Goal: Task Accomplishment & Management: Manage account settings

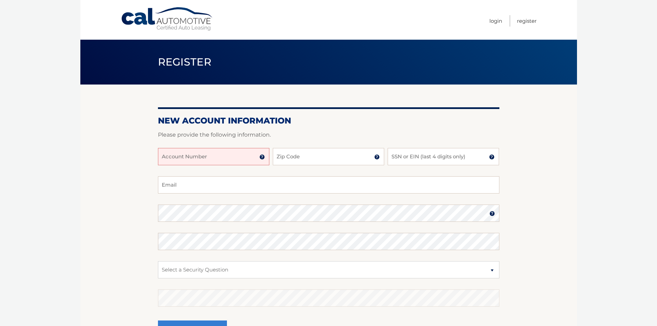
click at [246, 155] on input "Account Number" at bounding box center [213, 156] width 111 height 17
type input "44456021586"
click at [321, 160] on input "Zip Code" at bounding box center [328, 156] width 111 height 17
type input "10583"
click at [476, 157] on input "SSN or EIN (last 4 digits only)" at bounding box center [443, 156] width 111 height 17
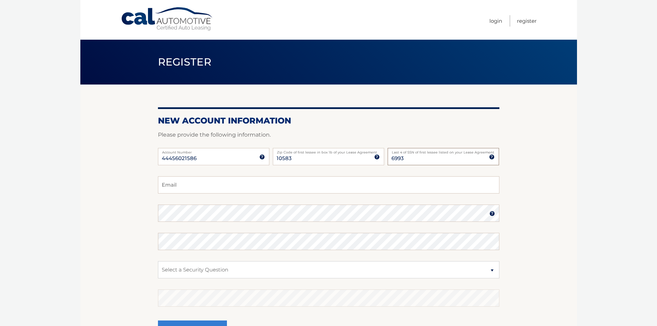
type input "6993"
click at [327, 184] on input "Email" at bounding box center [329, 184] width 342 height 17
type input "wangling95@hotmail.com"
click at [263, 270] on select "Select a Security Question What was the name of your elementary school? What is…" at bounding box center [329, 269] width 342 height 17
select select "2"
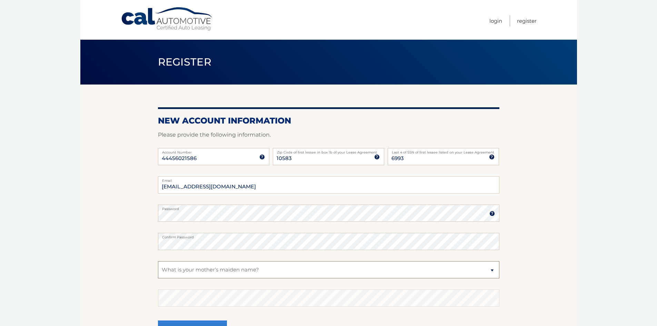
click at [158, 261] on select "Select a Security Question What was the name of your elementary school? What is…" at bounding box center [329, 269] width 342 height 17
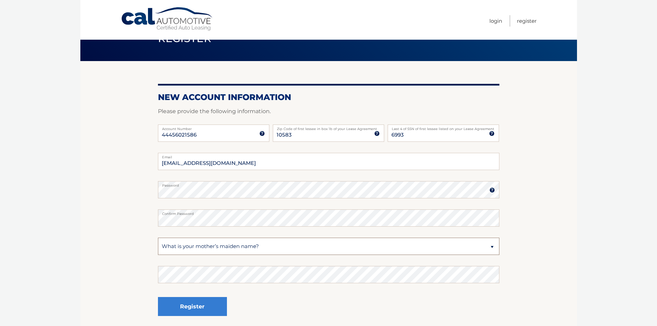
scroll to position [35, 0]
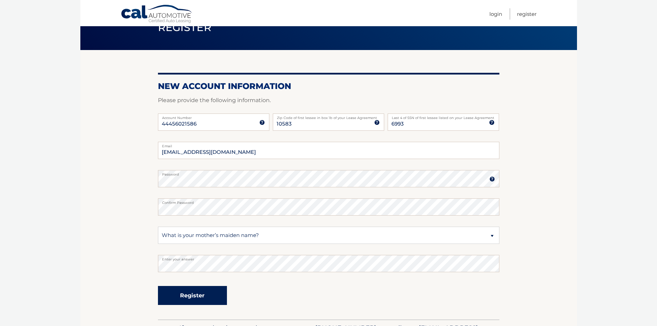
click at [200, 296] on button "Register" at bounding box center [192, 295] width 69 height 19
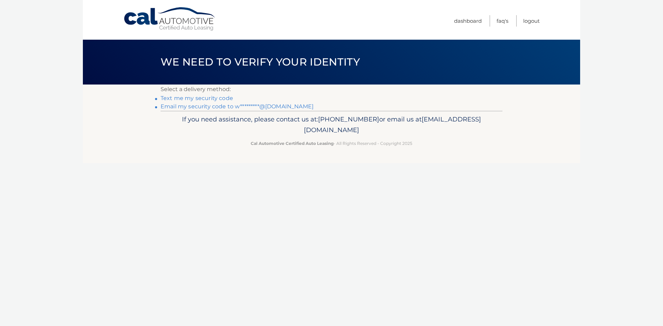
click at [206, 100] on link "Text me my security code" at bounding box center [196, 98] width 72 height 7
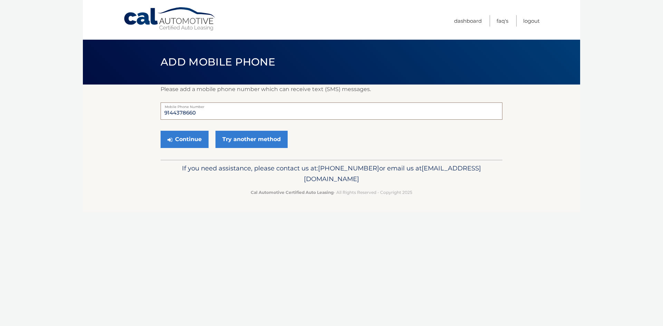
drag, startPoint x: 215, startPoint y: 114, endPoint x: 148, endPoint y: 112, distance: 67.3
click at [148, 112] on section "Please add a mobile phone number which can receive text (SMS) messages. 9144378…" at bounding box center [331, 122] width 497 height 75
type input "6464922606"
click at [197, 142] on button "Continue" at bounding box center [184, 139] width 48 height 17
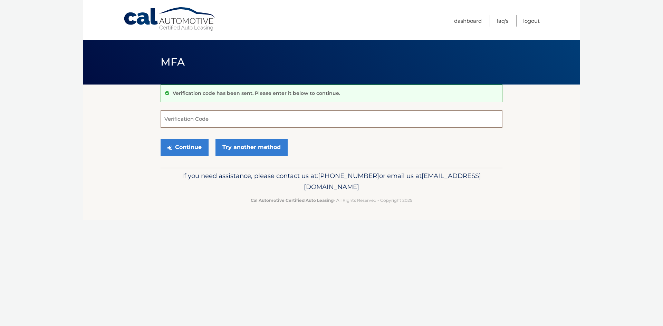
click at [222, 121] on input "Verification Code" at bounding box center [331, 118] width 342 height 17
type input "849053"
click at [197, 148] on button "Continue" at bounding box center [184, 147] width 48 height 17
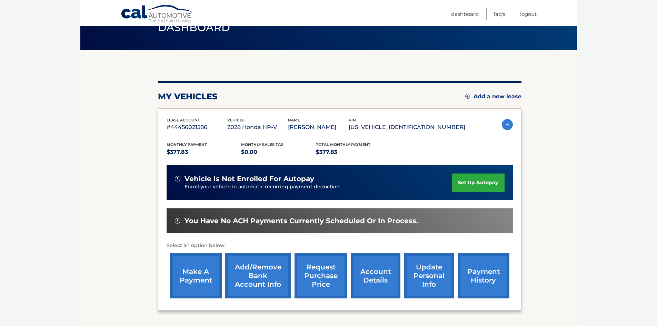
scroll to position [69, 0]
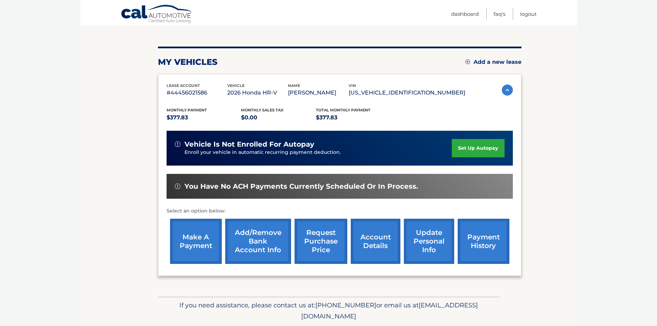
click at [482, 148] on link "set up autopay" at bounding box center [478, 148] width 52 height 18
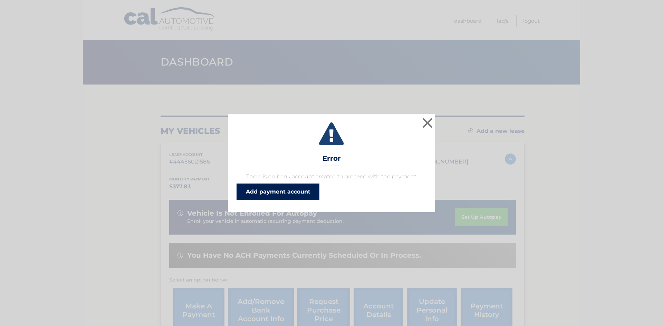
click at [291, 192] on link "Add payment account" at bounding box center [277, 192] width 83 height 17
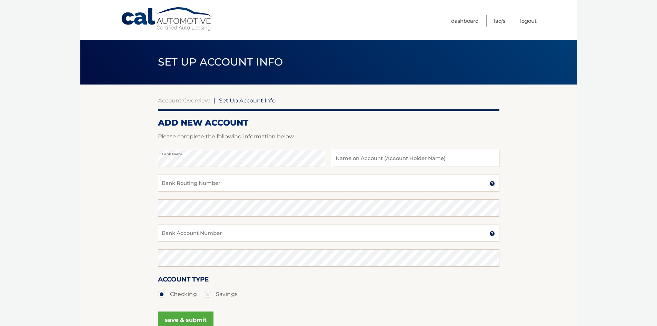
click at [413, 160] on input "text" at bounding box center [415, 158] width 167 height 17
type input "[PERSON_NAME]"
click at [300, 183] on input "Bank Routing Number" at bounding box center [329, 183] width 342 height 17
type input "021000021"
click at [248, 235] on input "Bank Account Number" at bounding box center [329, 233] width 342 height 17
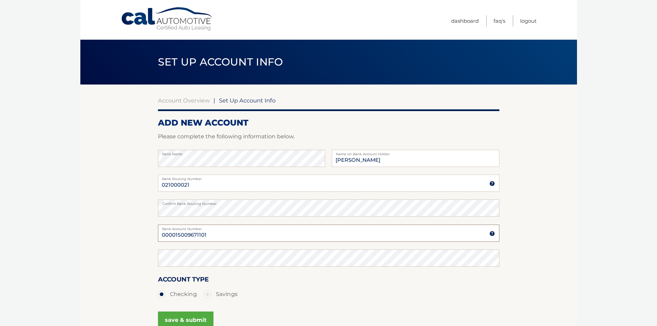
type input "000015009671101"
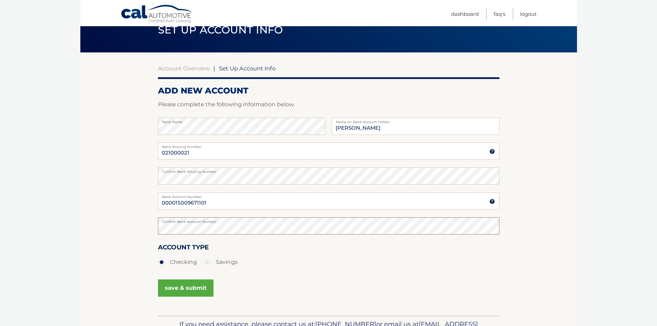
scroll to position [69, 0]
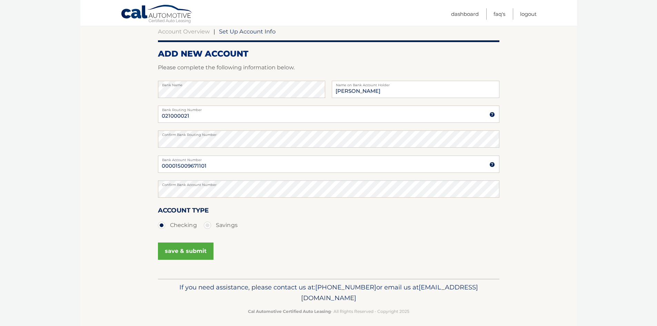
click at [208, 226] on label "Savings" at bounding box center [221, 225] width 34 height 14
click at [208, 226] on input "Savings" at bounding box center [210, 223] width 7 height 11
radio input "true"
click at [192, 252] on button "save & submit" at bounding box center [186, 251] width 56 height 17
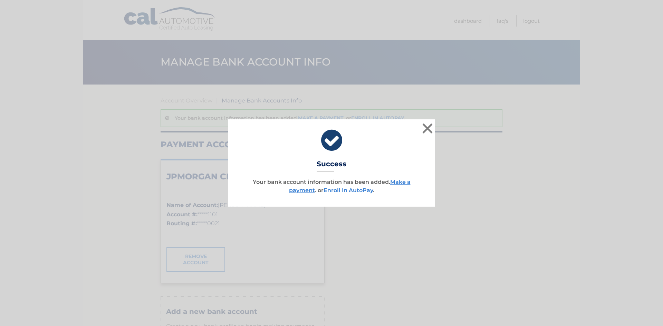
click at [351, 188] on link "Enroll In AutoPay" at bounding box center [347, 190] width 49 height 7
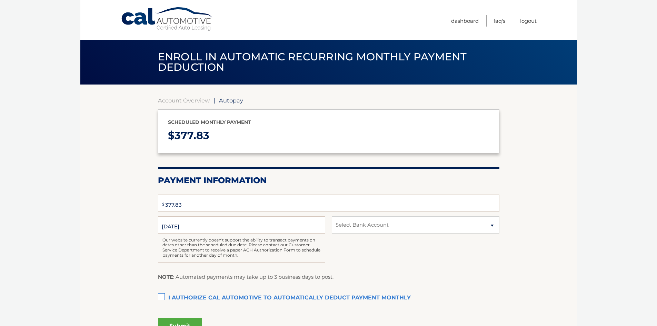
select select "ZGYwMzVmZjYtNjM3MC00NmExLTg3NmYtMTA1Y2YyNmQzZmY3"
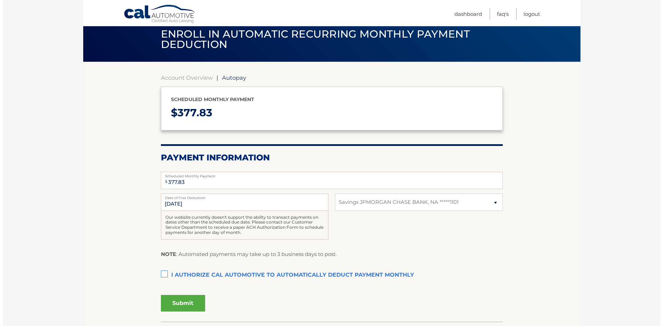
scroll to position [35, 0]
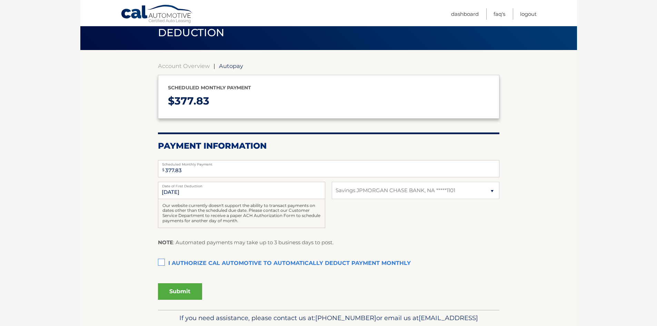
click at [164, 263] on label "I authorize cal automotive to automatically deduct payment monthly This checkbo…" at bounding box center [329, 264] width 342 height 14
click at [0, 0] on input "I authorize cal automotive to automatically deduct payment monthly This checkbo…" at bounding box center [0, 0] width 0 height 0
click at [186, 291] on button "Submit" at bounding box center [180, 291] width 44 height 17
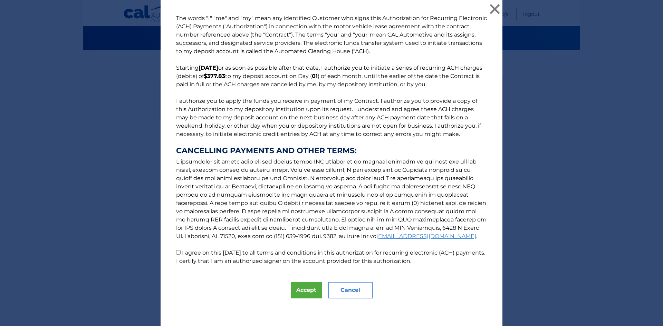
click at [176, 253] on input "I agree on this 09/29/2025 to all terms and conditions in this authorization fo…" at bounding box center [178, 252] width 4 height 4
checkbox input "true"
click at [303, 290] on button "Accept" at bounding box center [306, 290] width 31 height 17
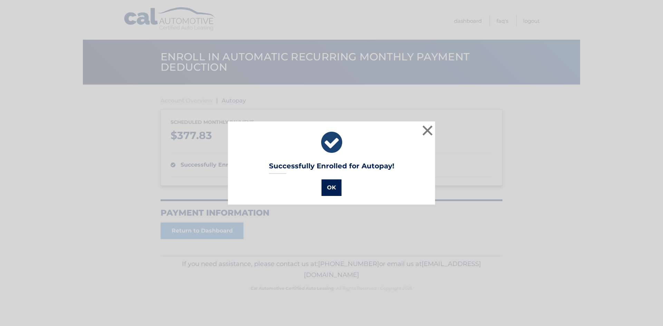
click at [329, 188] on button "OK" at bounding box center [331, 187] width 20 height 17
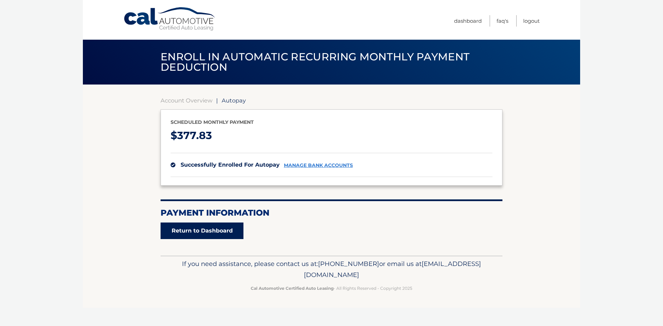
click at [207, 232] on link "Return to Dashboard" at bounding box center [201, 231] width 83 height 17
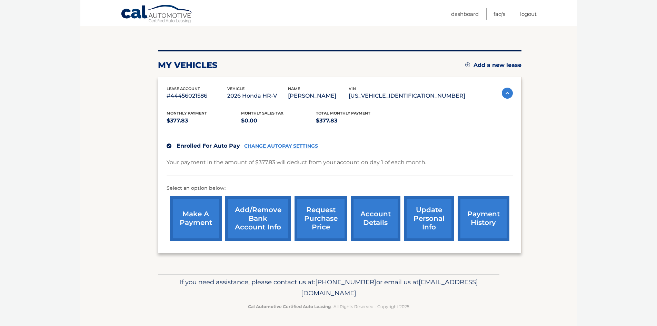
scroll to position [31, 0]
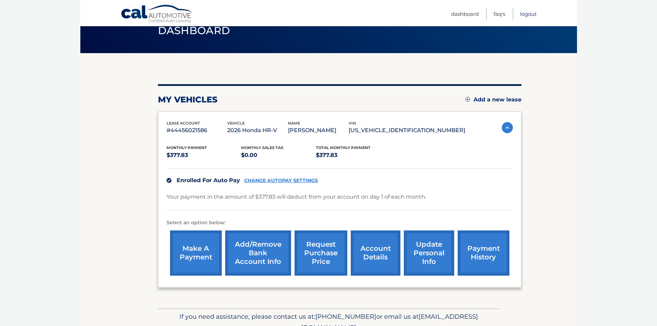
click at [533, 15] on link "Logout" at bounding box center [528, 13] width 17 height 11
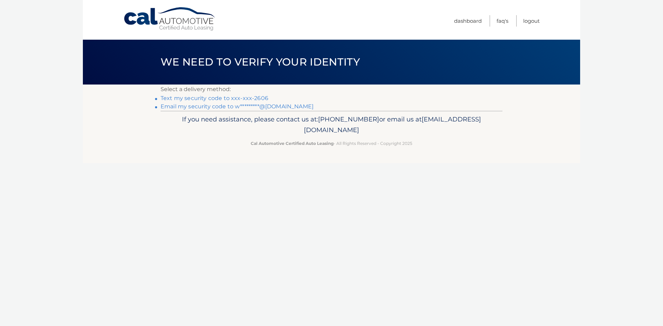
drag, startPoint x: 215, startPoint y: 96, endPoint x: 233, endPoint y: 104, distance: 19.4
click at [215, 96] on link "Text my security code to xxx-xxx-2606" at bounding box center [214, 98] width 108 height 7
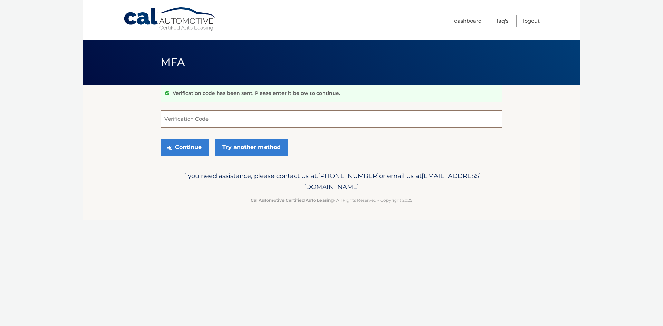
drag, startPoint x: 216, startPoint y: 120, endPoint x: 176, endPoint y: 118, distance: 40.1
click at [176, 118] on input "Verification Code" at bounding box center [331, 118] width 342 height 17
type input "979575"
click at [190, 147] on button "Continue" at bounding box center [184, 147] width 48 height 17
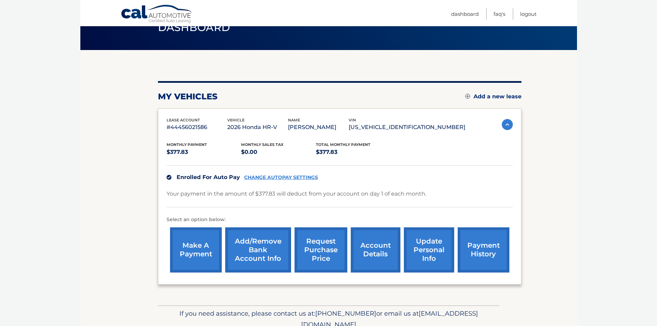
scroll to position [66, 0]
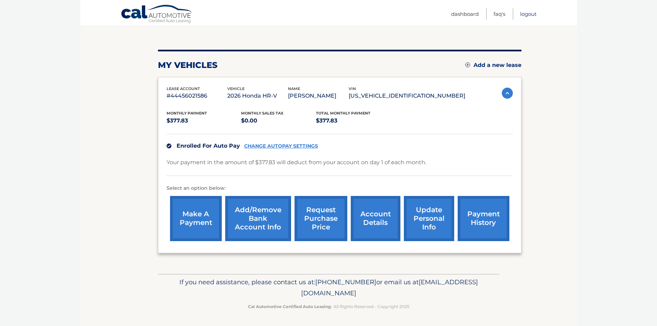
click at [533, 14] on link "Logout" at bounding box center [528, 13] width 17 height 11
